Goal: Task Accomplishment & Management: Complete application form

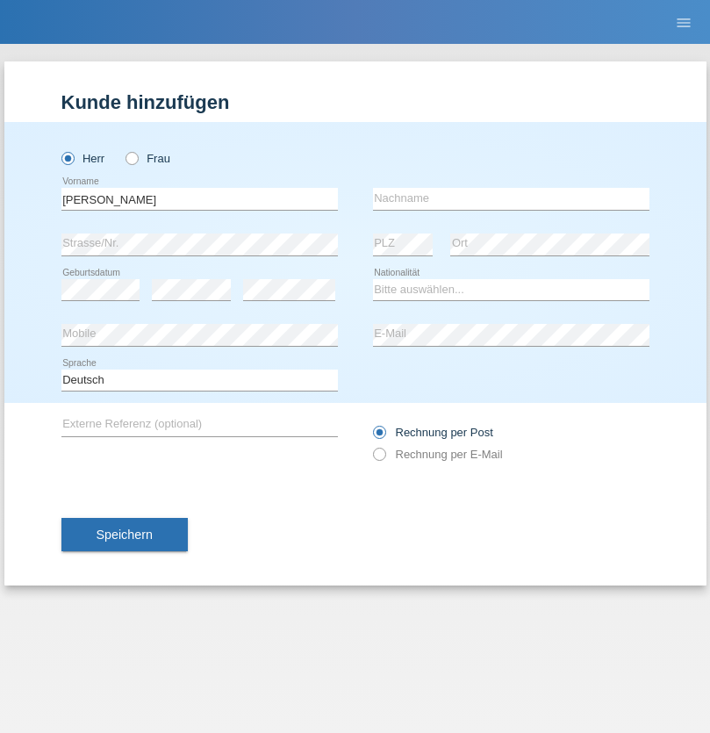
type input "David"
click at [511, 198] on input "text" at bounding box center [511, 199] width 277 height 22
type input "Senn"
select select "CH"
select select "en"
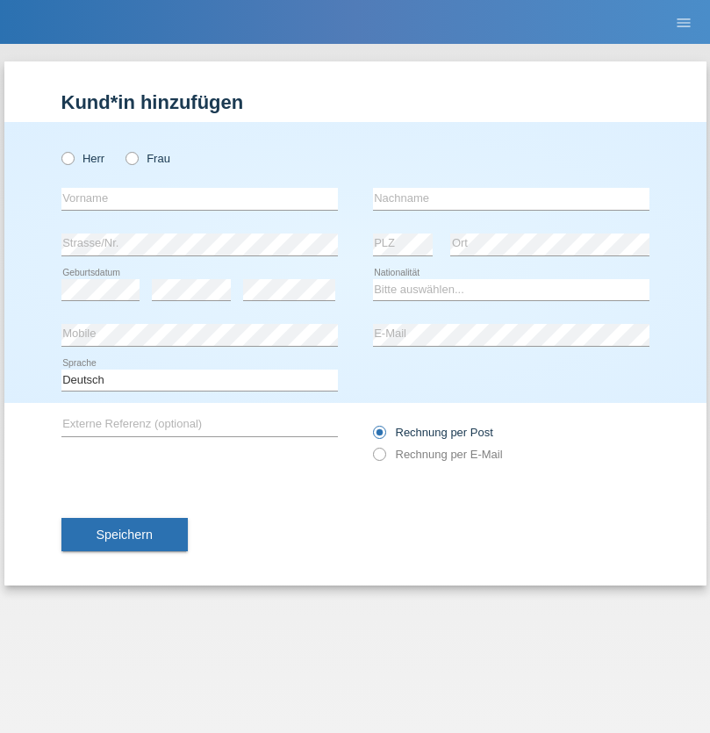
radio input "true"
click at [199, 198] on input "text" at bounding box center [199, 199] width 277 height 22
type input "Carola"
click at [511, 198] on input "text" at bounding box center [511, 199] width 277 height 22
type input "Huser"
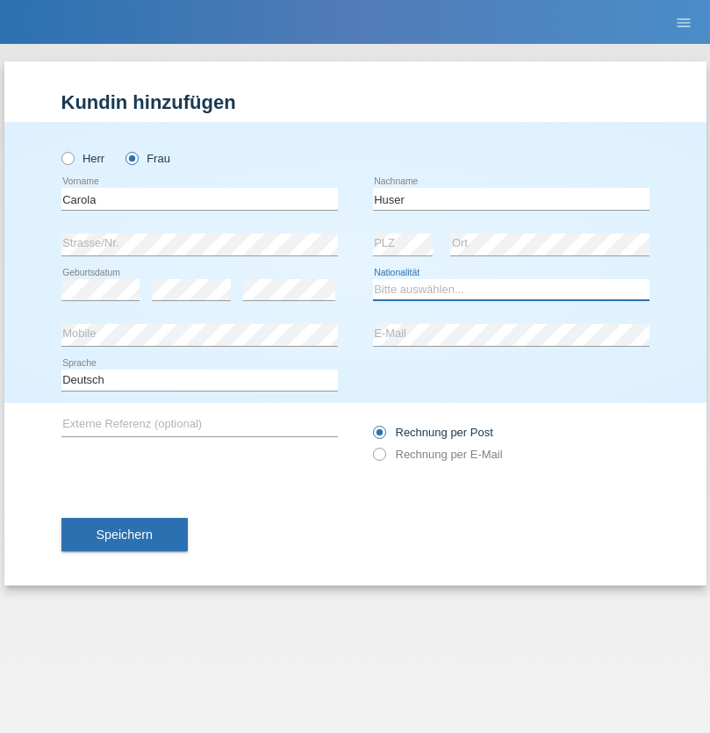
select select "CH"
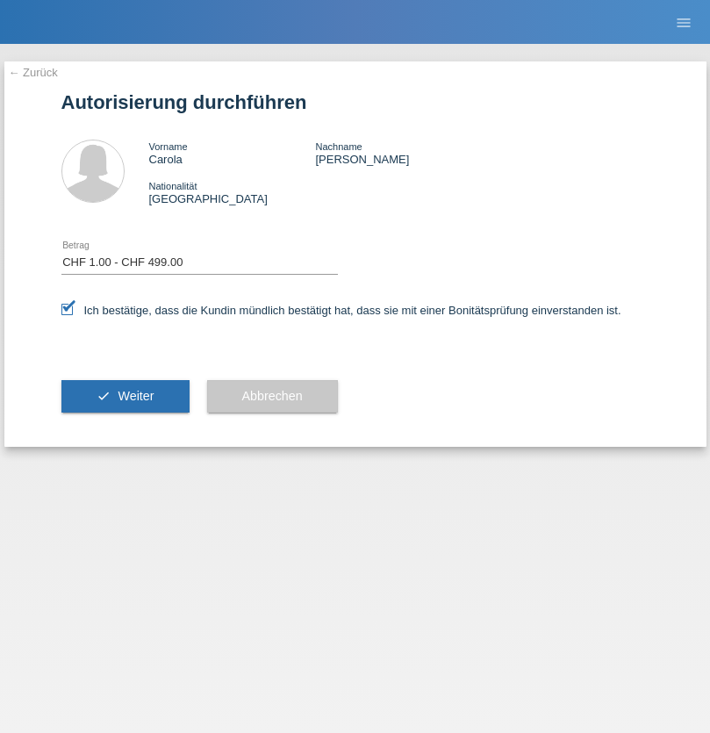
select select "1"
click at [125, 396] on span "Weiter" at bounding box center [136, 396] width 36 height 14
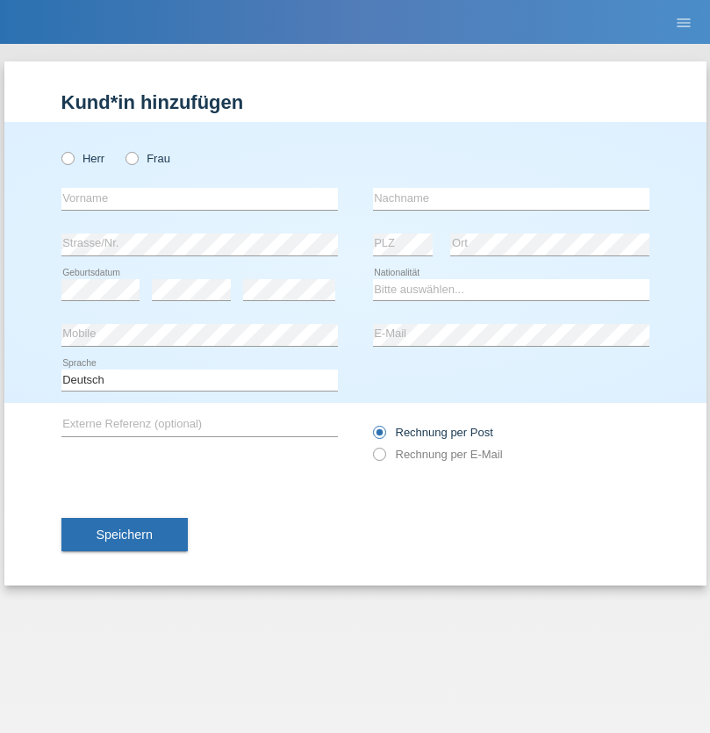
radio input "true"
click at [199, 198] on input "text" at bounding box center [199, 199] width 277 height 22
type input "Thammachat"
click at [511, 198] on input "text" at bounding box center [511, 199] width 277 height 22
type input "Kaewphoung"
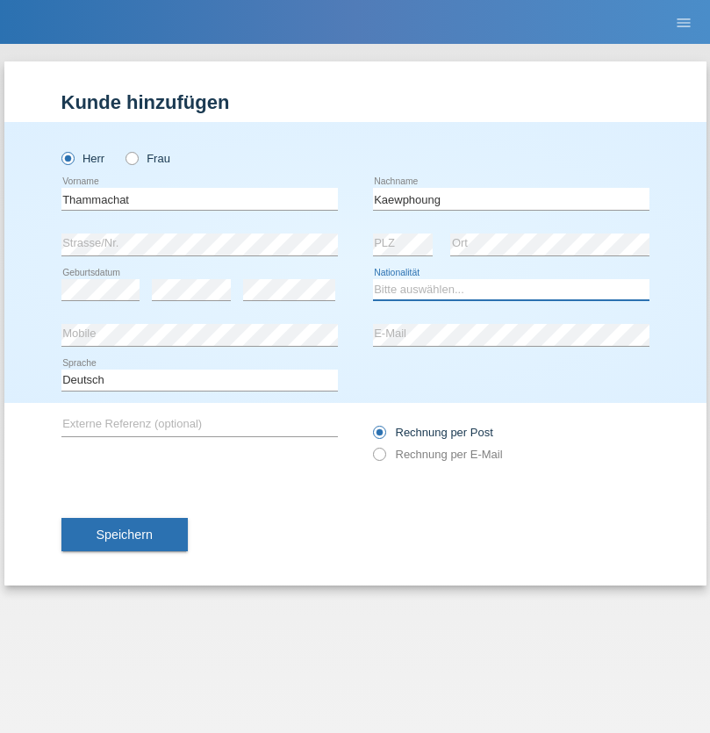
select select "TH"
select select "C"
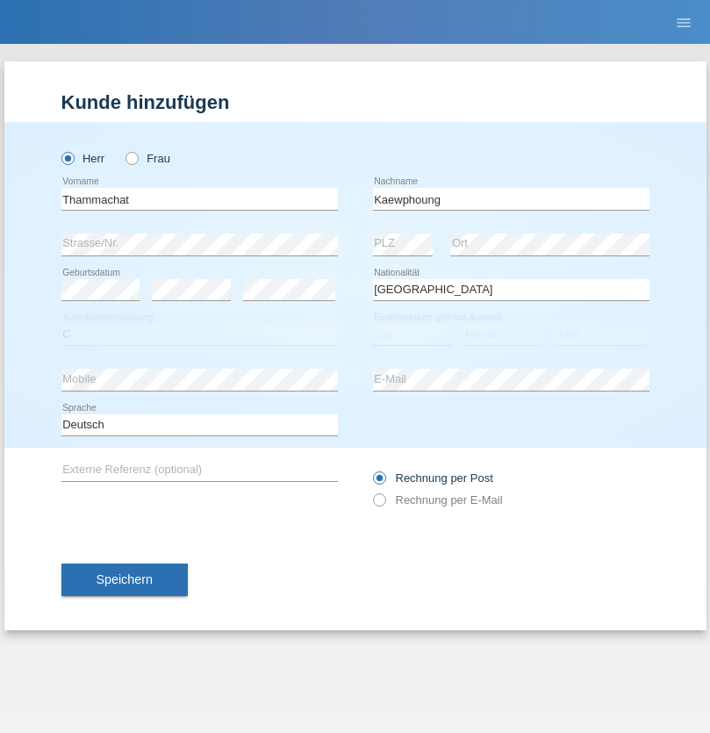
select select "23"
select select "12"
select select "2021"
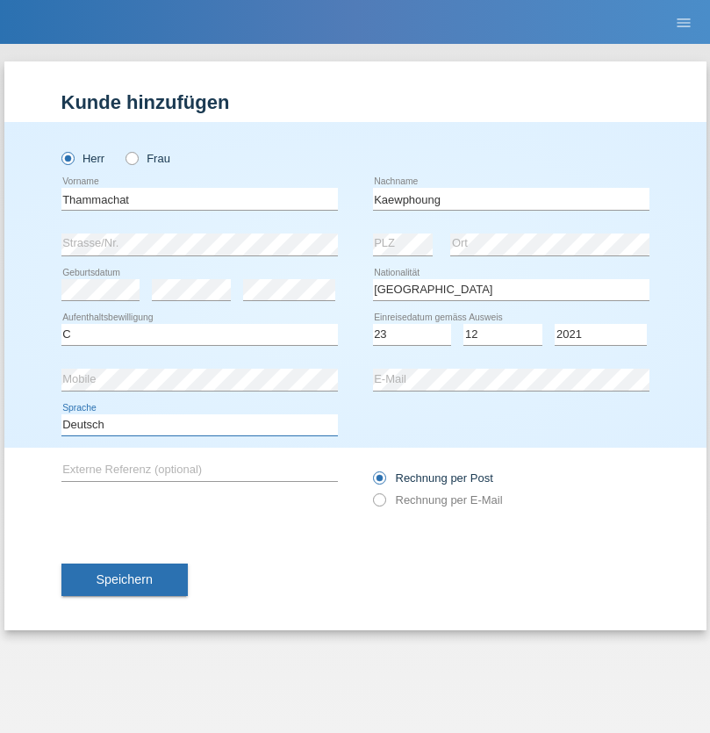
select select "en"
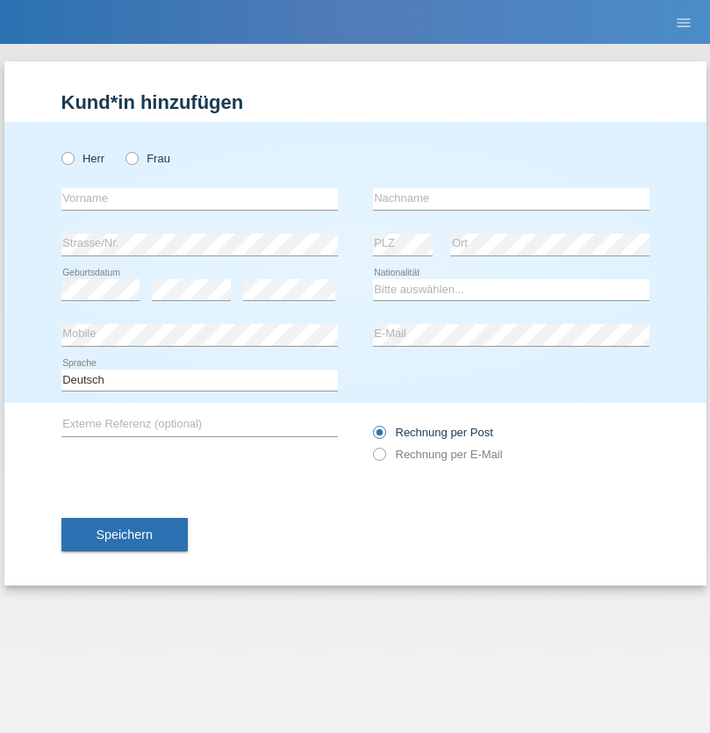
radio input "true"
select select "DE"
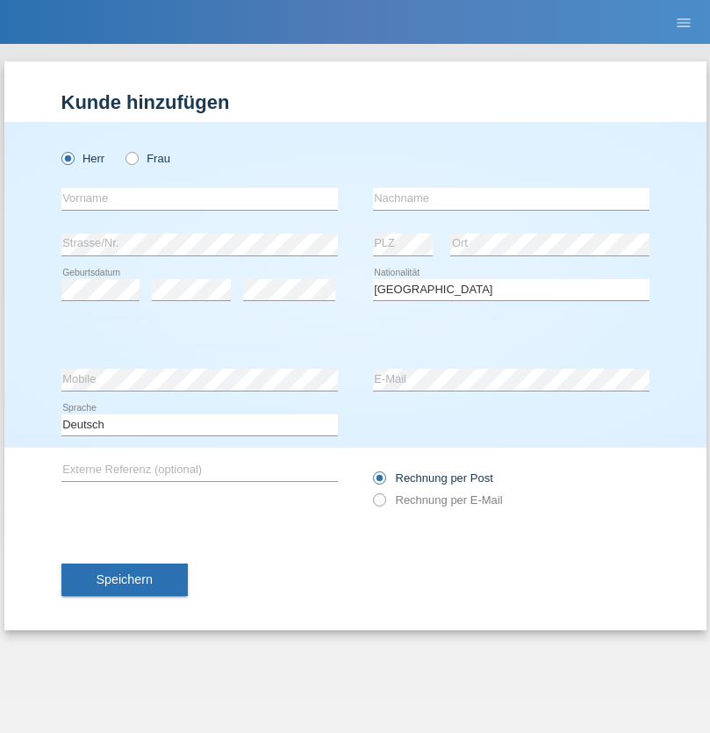
select select "C"
select select "07"
select select "11"
select select "1972"
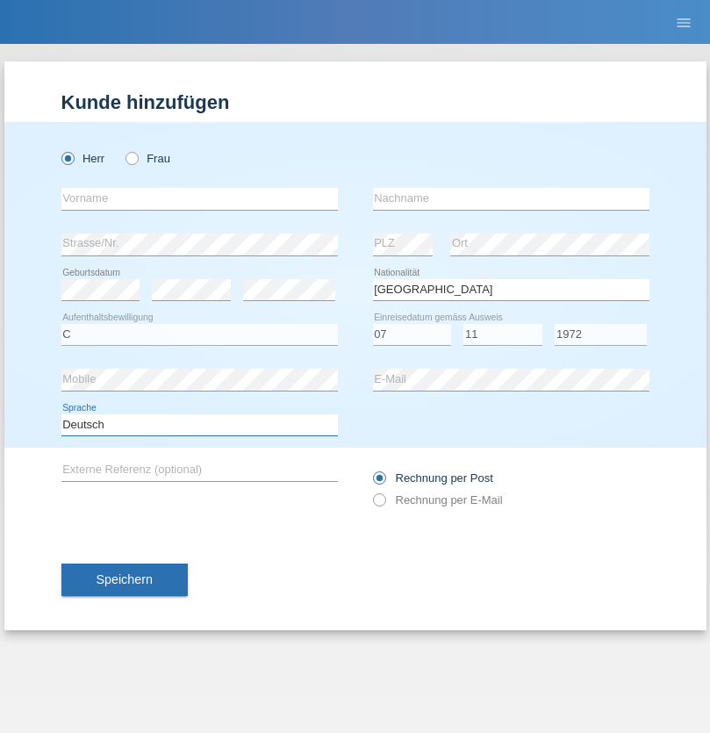
select select "en"
